Goal: Ask a question

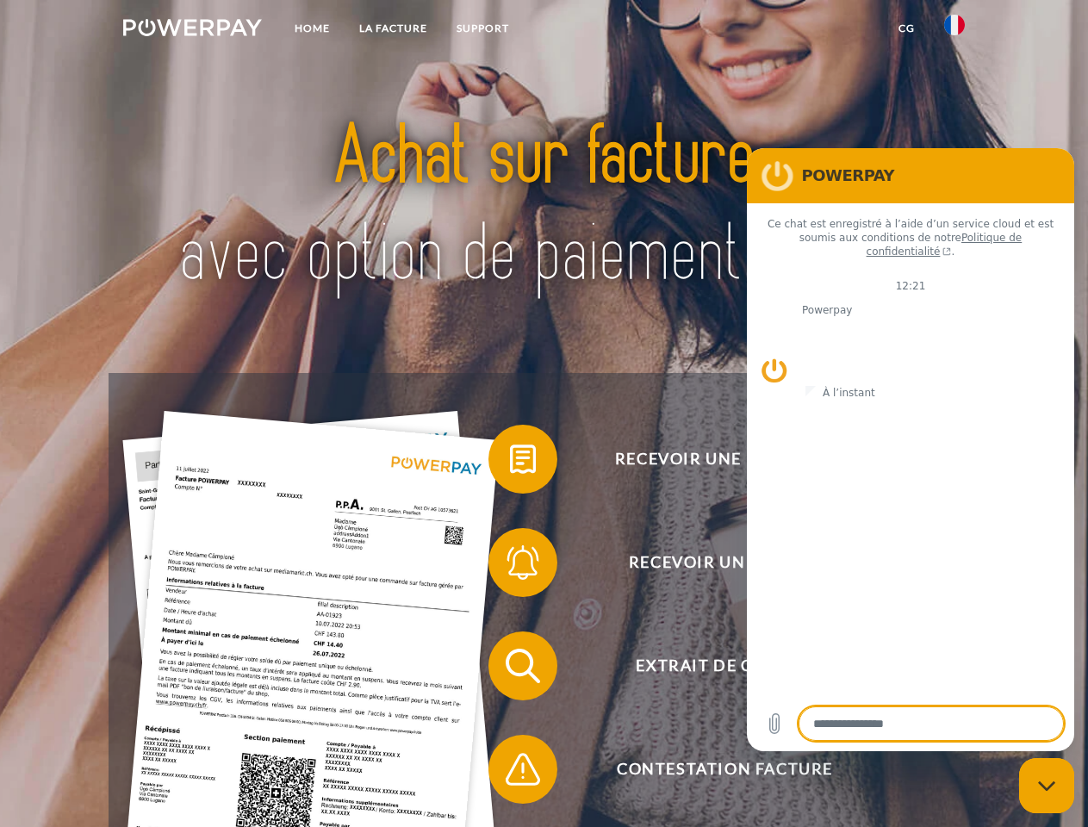
click at [192, 30] on img at bounding box center [192, 27] width 139 height 17
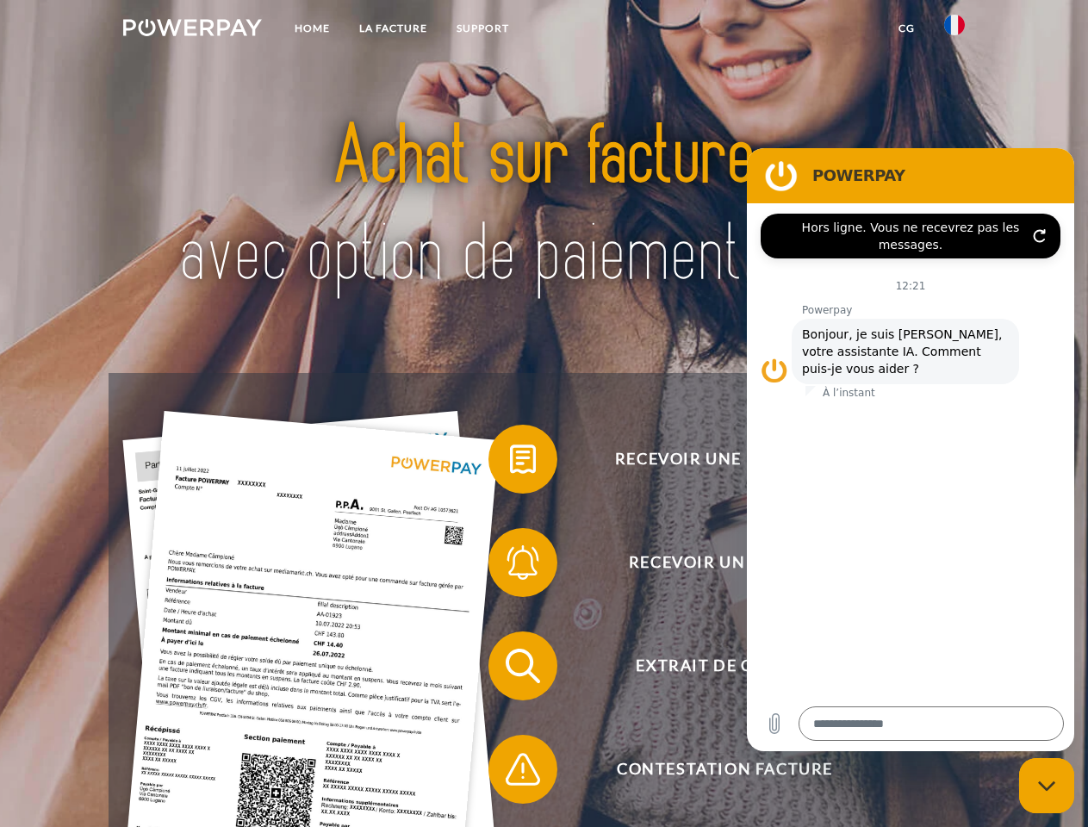
click at [955, 30] on img at bounding box center [954, 25] width 21 height 21
click at [906, 28] on link "CG" at bounding box center [907, 28] width 46 height 31
click at [510, 463] on span at bounding box center [497, 459] width 86 height 86
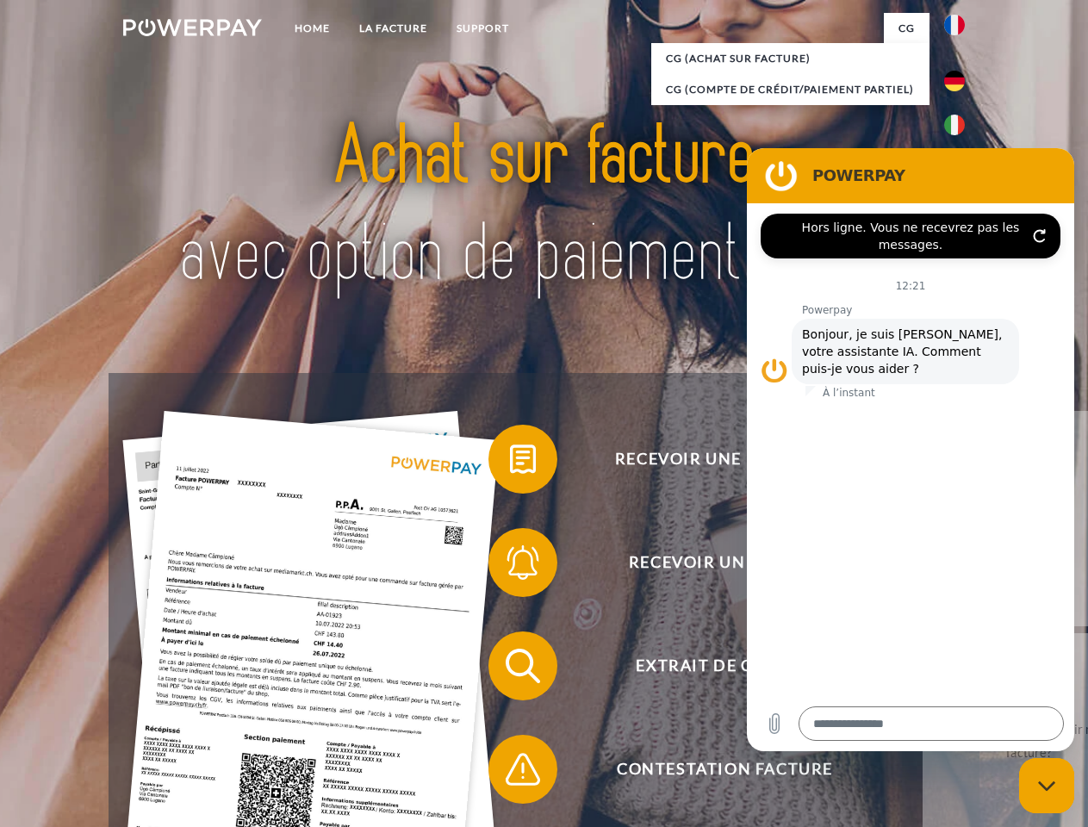
click at [510, 566] on span at bounding box center [497, 563] width 86 height 86
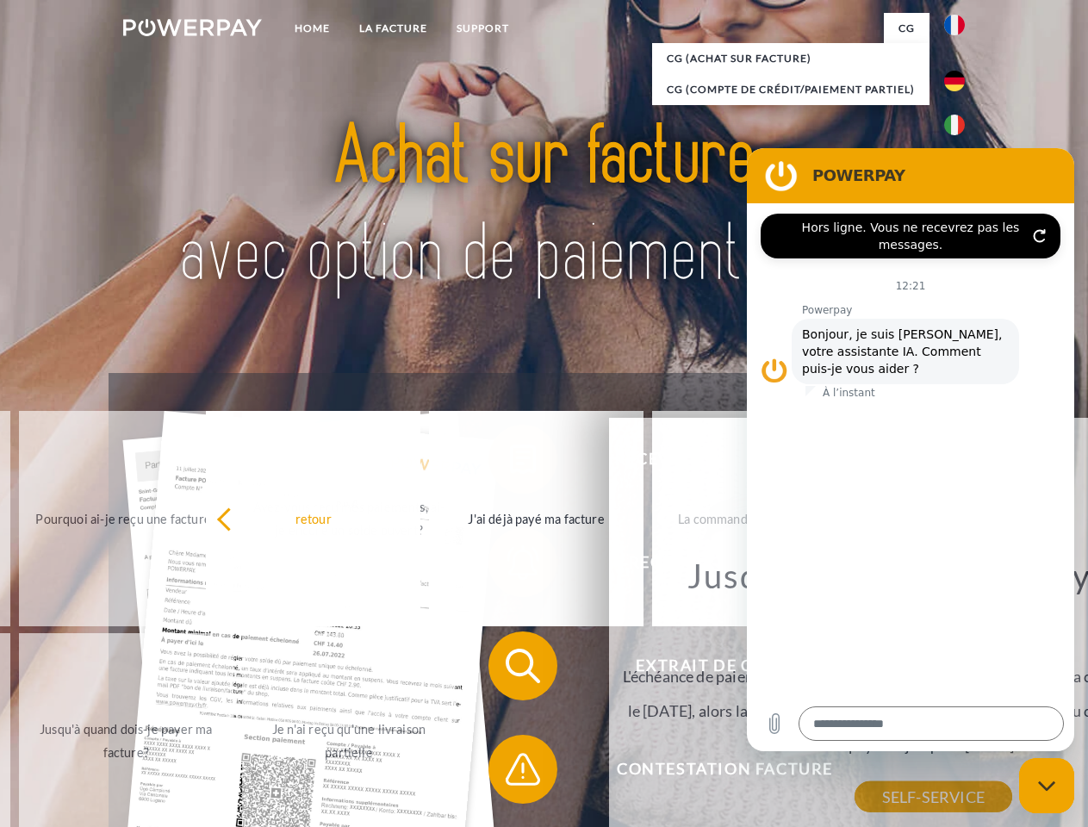
click at [510, 773] on span at bounding box center [497, 769] width 86 height 86
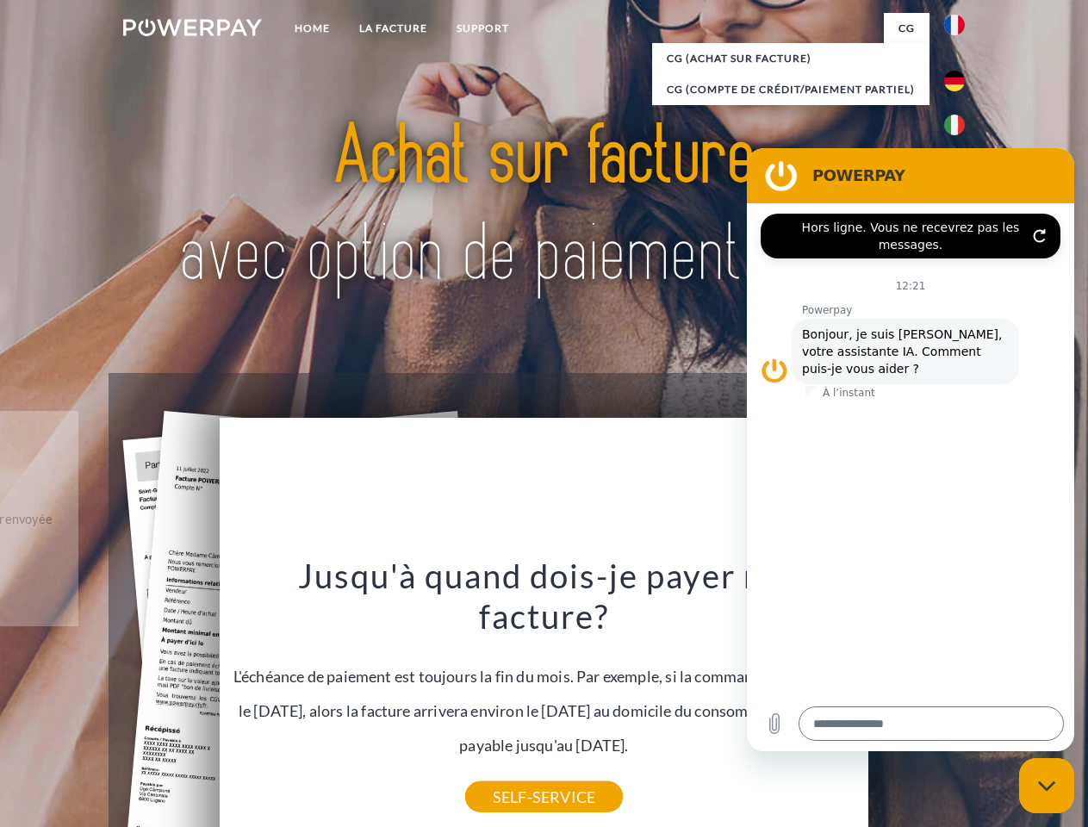
click at [1047, 786] on icon "Fermer la fenêtre de messagerie" at bounding box center [1047, 786] width 18 height 11
type textarea "*"
